Goal: Find contact information: Find contact information

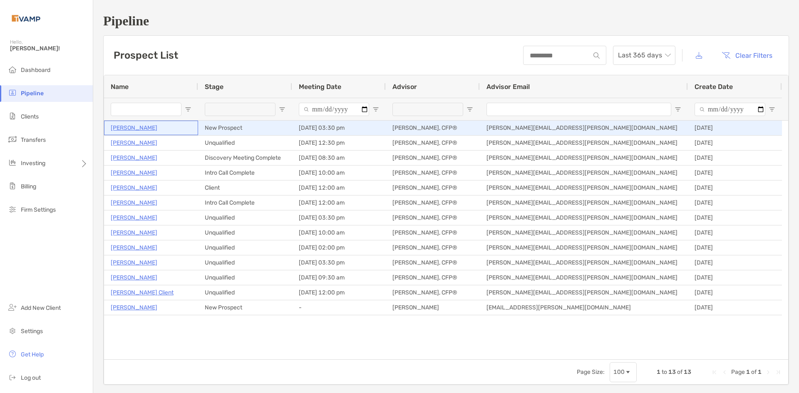
click at [138, 125] on p "Elaine Cashion" at bounding box center [134, 128] width 47 height 10
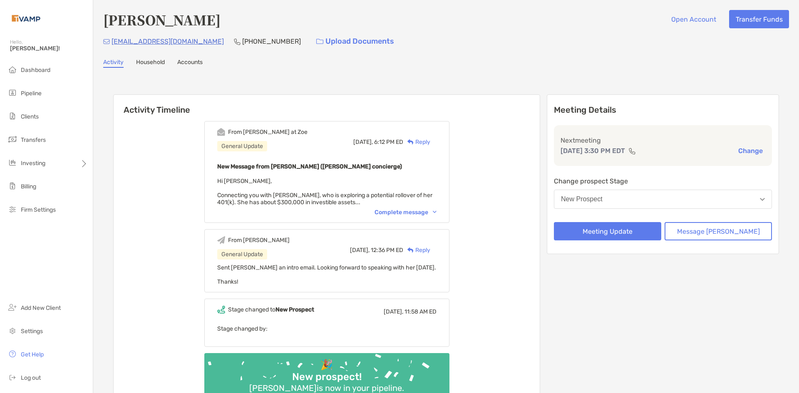
click at [421, 213] on div "Complete message" at bounding box center [405, 212] width 62 height 7
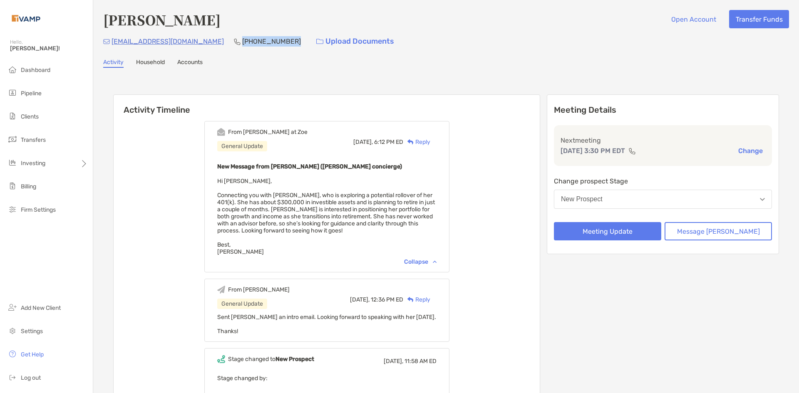
drag, startPoint x: 280, startPoint y: 41, endPoint x: 228, endPoint y: 44, distance: 52.1
click at [228, 44] on div "[EMAIL_ADDRESS][DOMAIN_NAME] [PHONE_NUMBER] Upload Documents" at bounding box center [446, 41] width 686 height 18
copy p "[PHONE_NUMBER]"
click at [729, 57] on div "[PERSON_NAME] Open Account Transfer Funds [EMAIL_ADDRESS][DOMAIN_NAME] [PHONE_N…" at bounding box center [446, 246] width 706 height 492
click at [605, 310] on div "Meeting Details Next meeting [DATE] 3:30 PM EDT Change Change prospect Stage Ne…" at bounding box center [663, 277] width 232 height 367
